Goal: Task Accomplishment & Management: Use online tool/utility

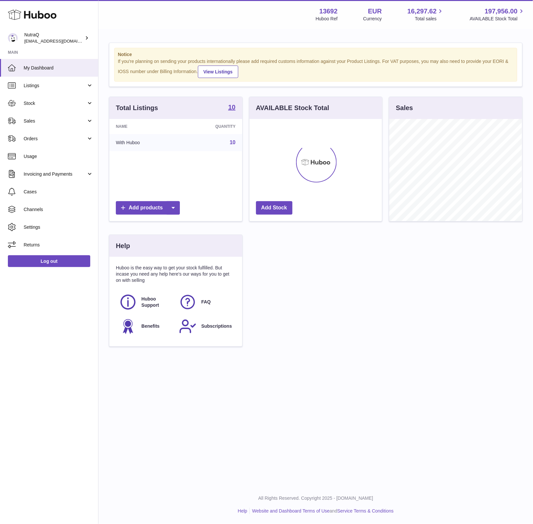
scroll to position [102, 132]
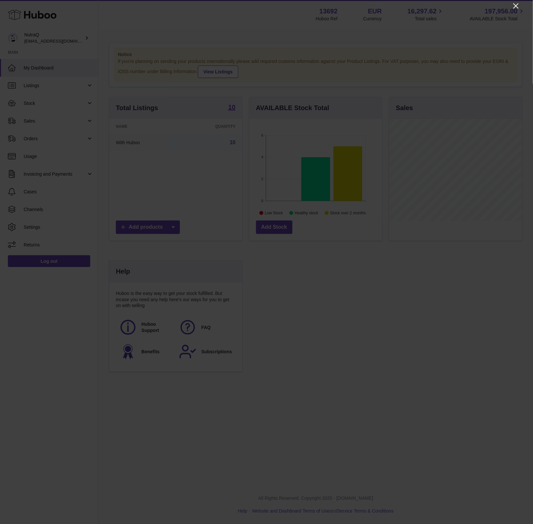
click at [517, 8] on icon "Close" at bounding box center [515, 5] width 5 height 5
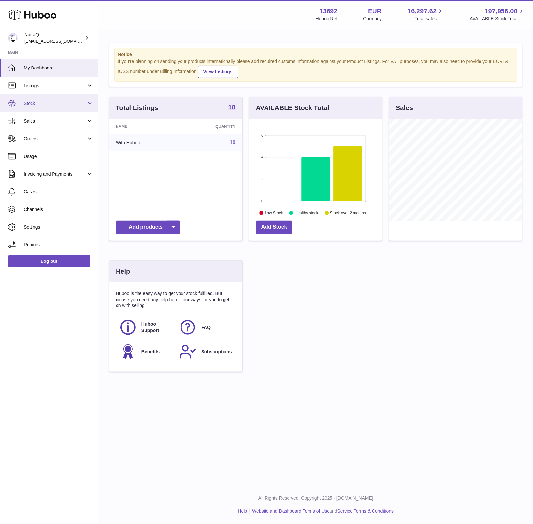
click at [30, 101] on span "Stock" at bounding box center [55, 103] width 63 height 6
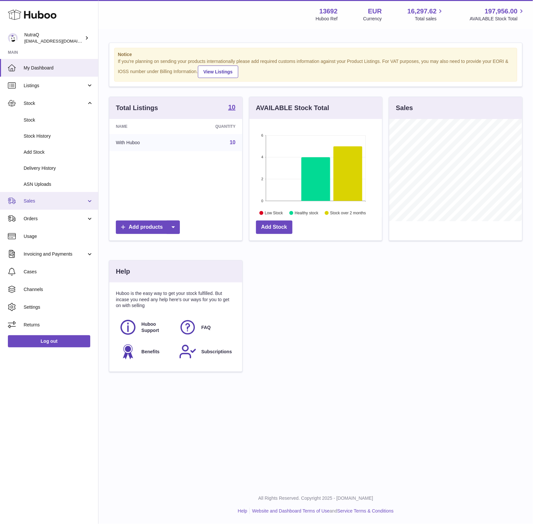
click at [41, 205] on link "Sales" at bounding box center [49, 201] width 98 height 18
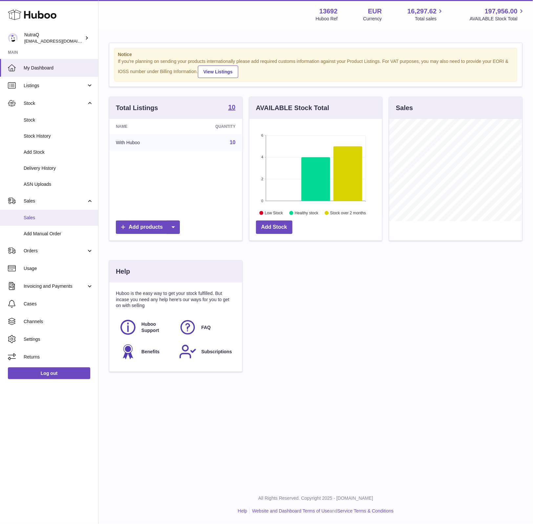
click at [40, 222] on link "Sales" at bounding box center [49, 218] width 98 height 16
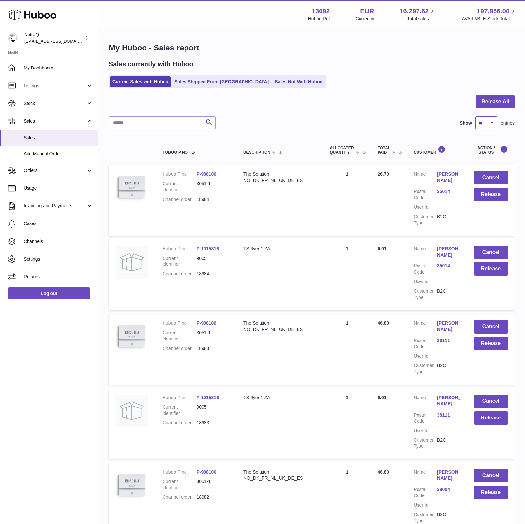
click at [493, 118] on select "** ** ** ***" at bounding box center [486, 122] width 22 height 13
select select "***"
click at [475, 116] on select "** ** ** ***" at bounding box center [486, 122] width 22 height 13
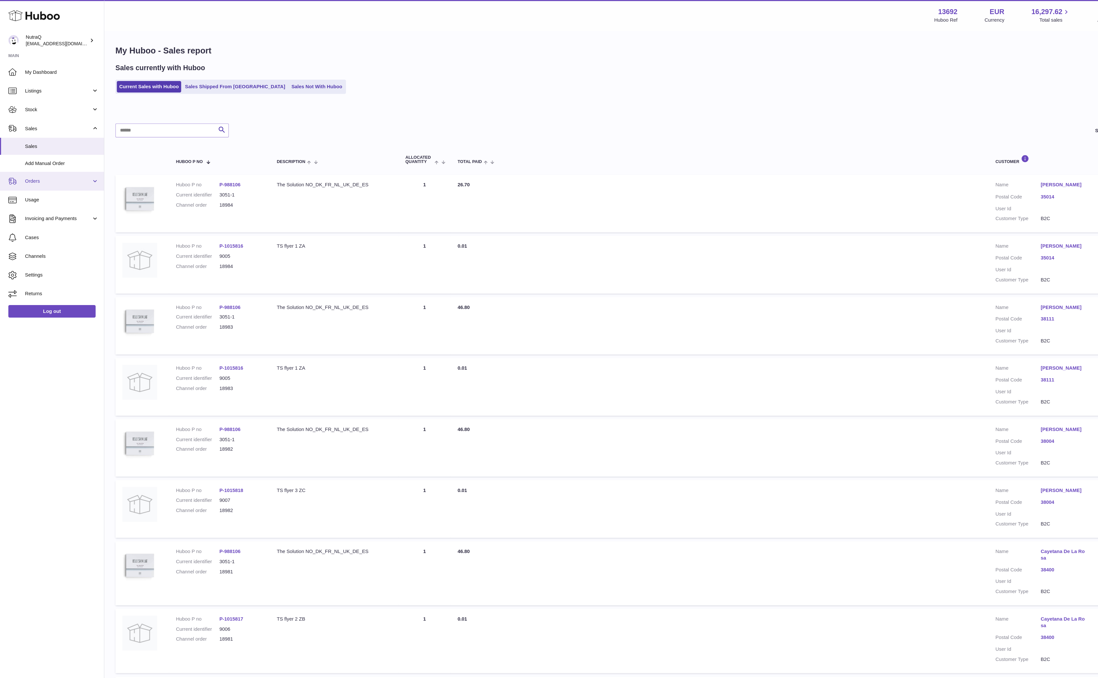
click at [49, 170] on span "Orders" at bounding box center [55, 171] width 63 height 6
click at [29, 139] on span "Sales" at bounding box center [59, 138] width 70 height 6
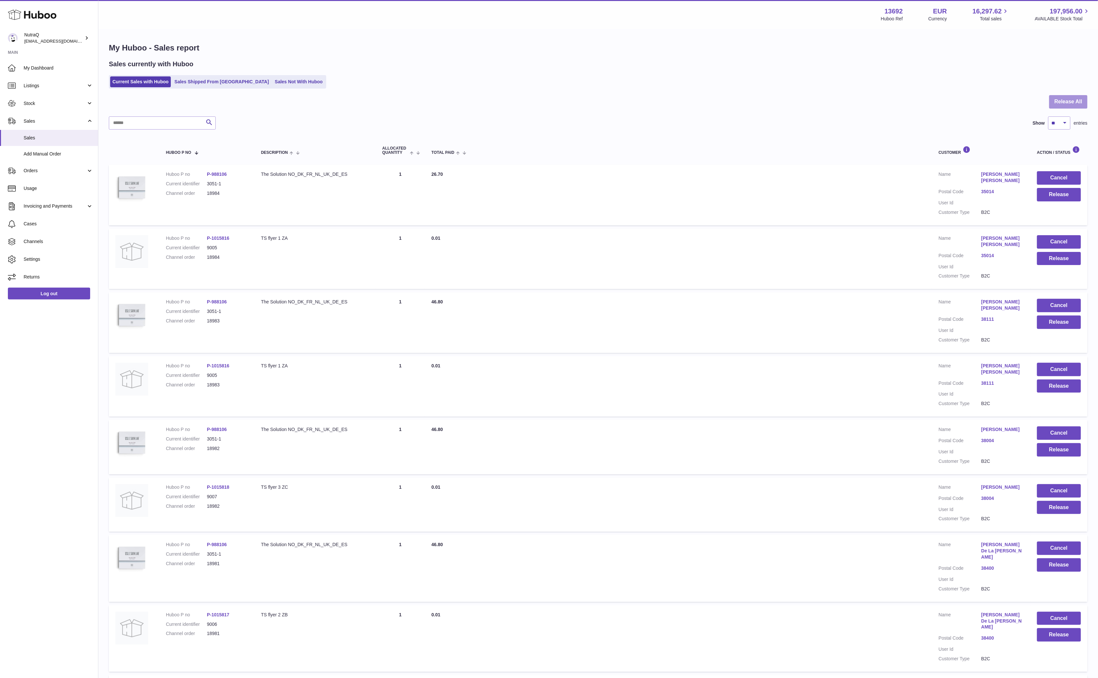
click at [1068, 99] on button "Release All" at bounding box center [1068, 101] width 38 height 13
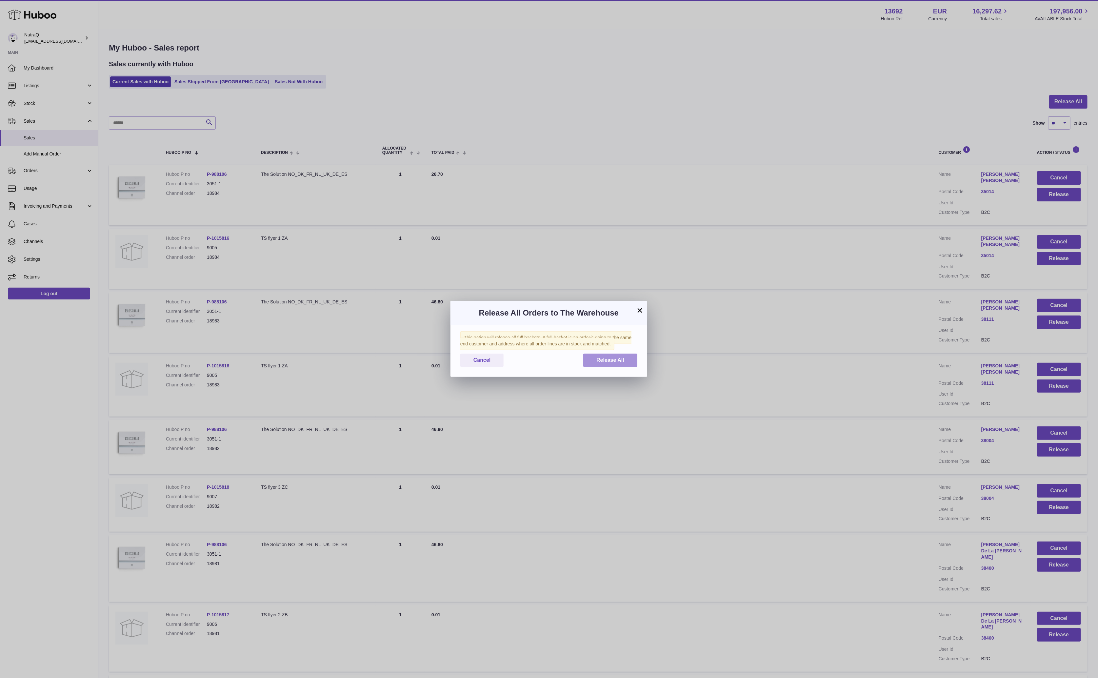
click at [604, 361] on span "Release All" at bounding box center [610, 360] width 28 height 6
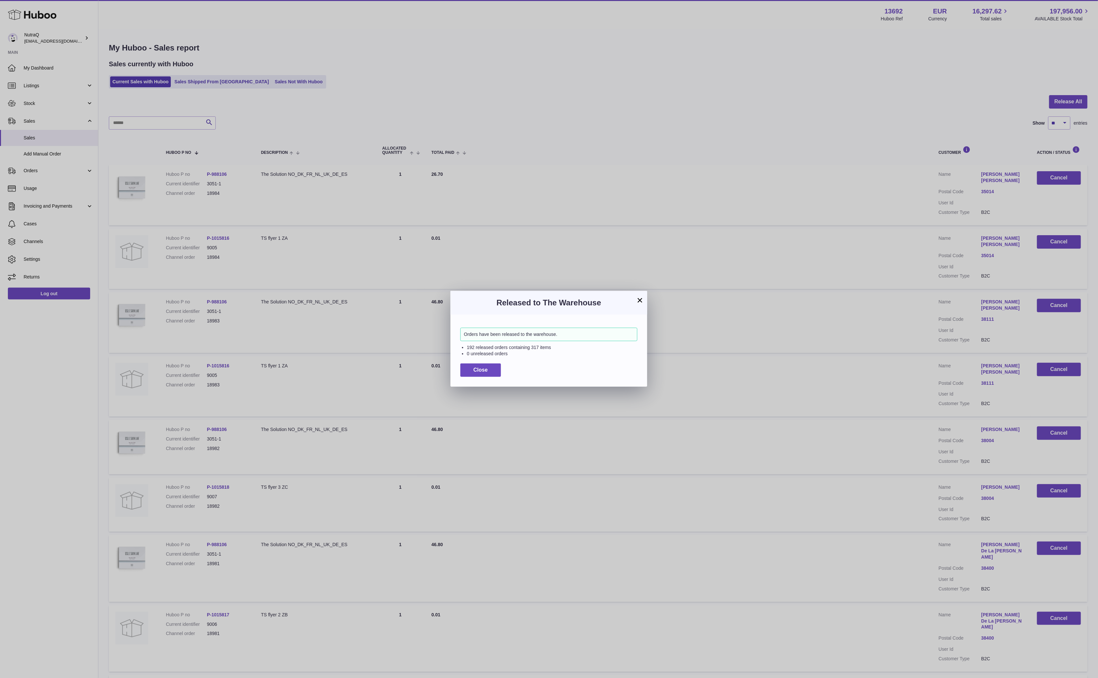
click at [472, 378] on div "Orders have been released to the warehouse. 192 released orders containing 317 …" at bounding box center [549, 350] width 197 height 72
click at [494, 370] on button "Close" at bounding box center [480, 369] width 41 height 13
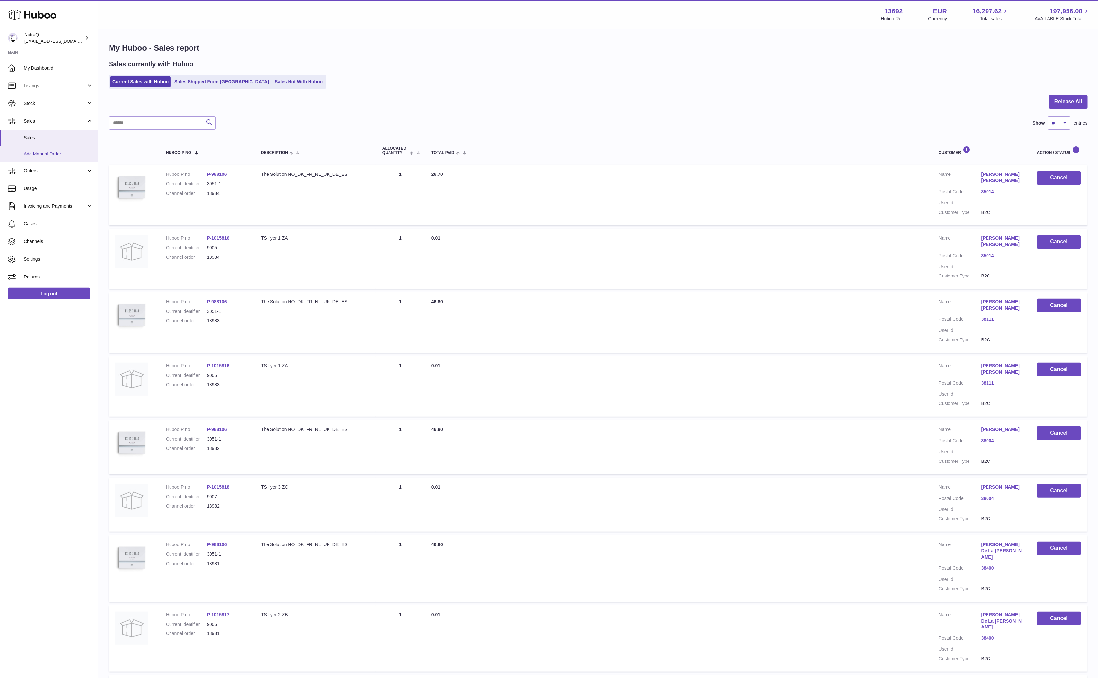
click at [46, 155] on span "Add Manual Order" at bounding box center [59, 154] width 70 height 6
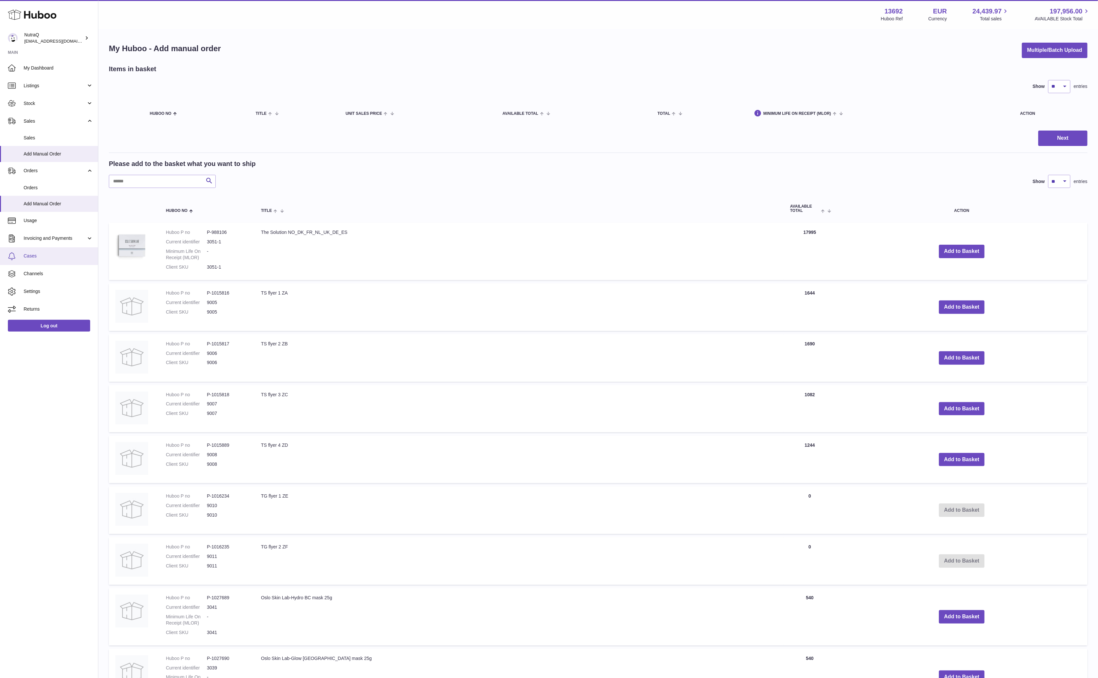
click at [41, 260] on link "Cases" at bounding box center [49, 256] width 98 height 18
